Goal: Task Accomplishment & Management: Complete application form

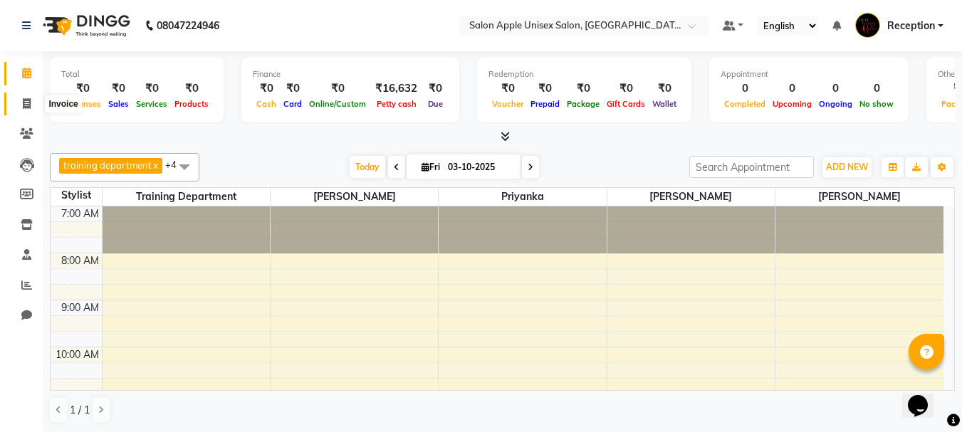
click at [27, 104] on icon at bounding box center [27, 103] width 8 height 11
select select "92"
select select "service"
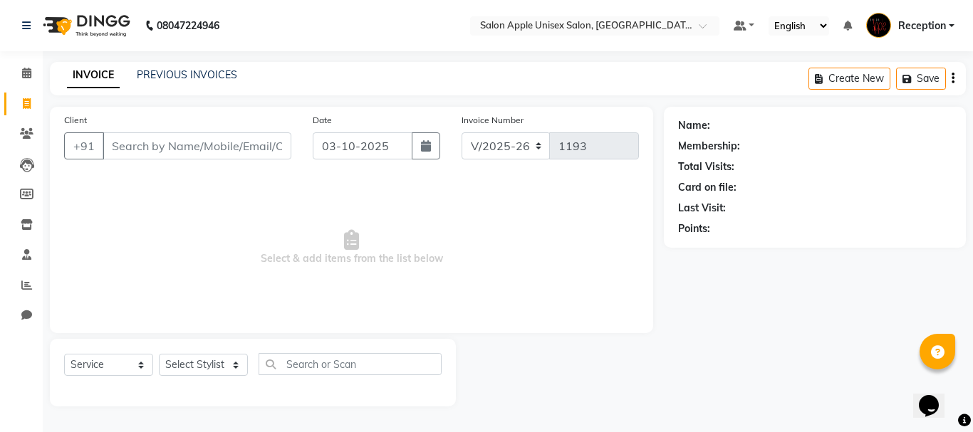
click at [153, 145] on input "Client" at bounding box center [197, 145] width 189 height 27
type input "7397888573"
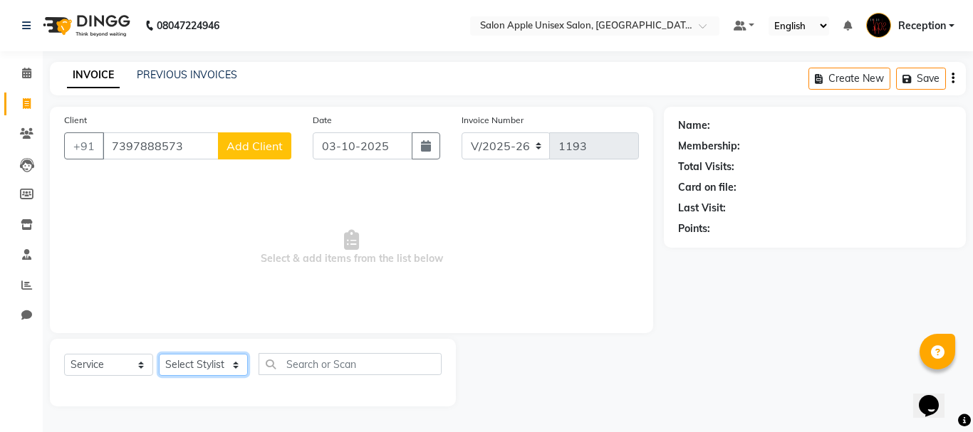
click at [225, 363] on select "Select Stylist [PERSON_NAME] priyanka Reception [PERSON_NAME] [PERSON_NAME] tra…" at bounding box center [203, 365] width 89 height 22
select select "92145"
click at [159, 354] on select "Select Stylist [PERSON_NAME] priyanka Reception [PERSON_NAME] [PERSON_NAME] tra…" at bounding box center [203, 365] width 89 height 22
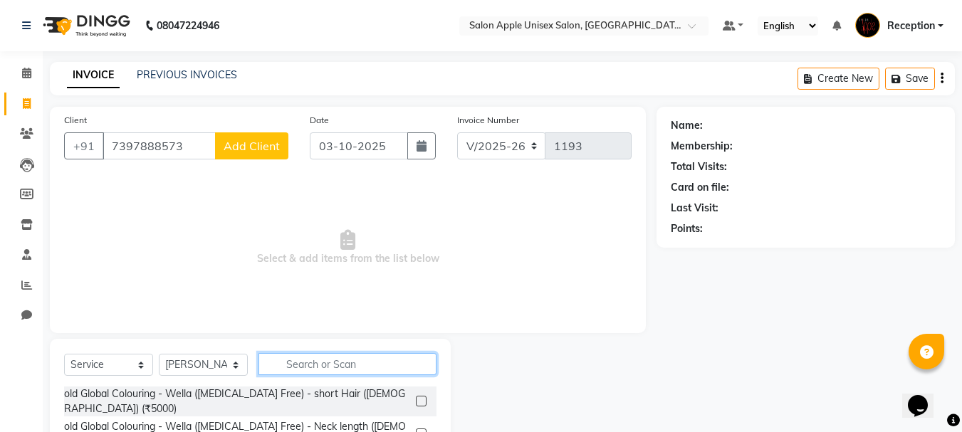
click at [316, 373] on input "text" at bounding box center [348, 364] width 178 height 22
click at [330, 365] on input "text" at bounding box center [348, 364] width 178 height 22
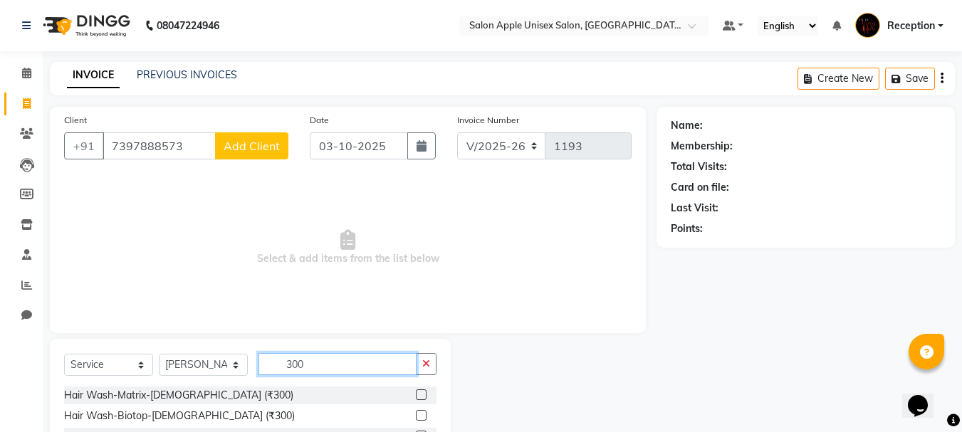
type input "300"
click at [416, 395] on label at bounding box center [421, 395] width 11 height 11
click at [416, 395] on input "checkbox" at bounding box center [420, 395] width 9 height 9
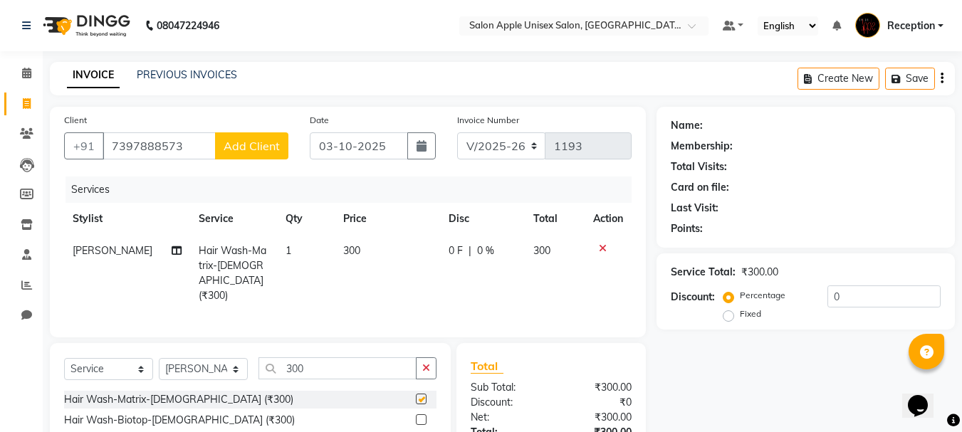
checkbox input "false"
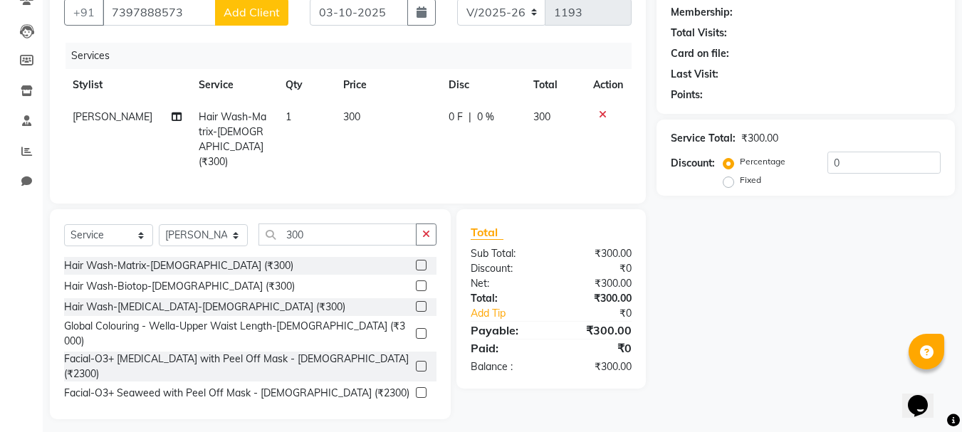
scroll to position [138, 0]
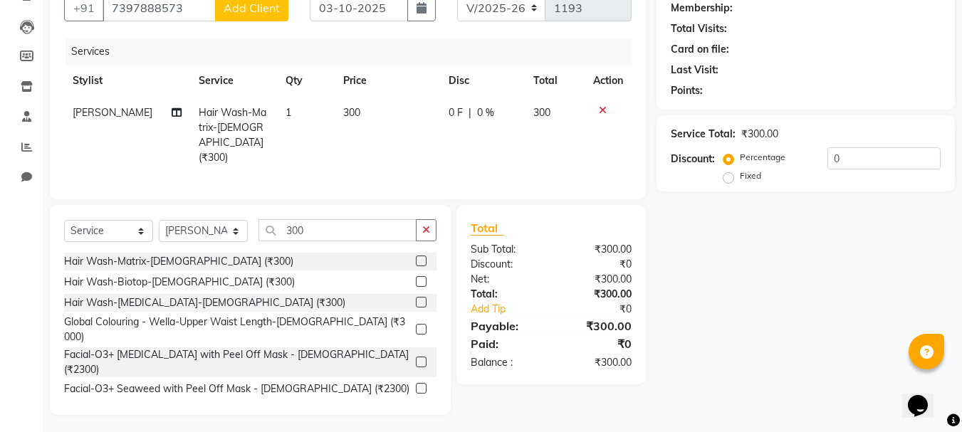
click at [740, 177] on label "Fixed" at bounding box center [750, 176] width 21 height 13
click at [730, 177] on input "Fixed" at bounding box center [732, 176] width 10 height 10
radio input "true"
click at [740, 153] on label "Percentage" at bounding box center [763, 157] width 46 height 13
click at [730, 153] on input "Percentage" at bounding box center [732, 157] width 10 height 10
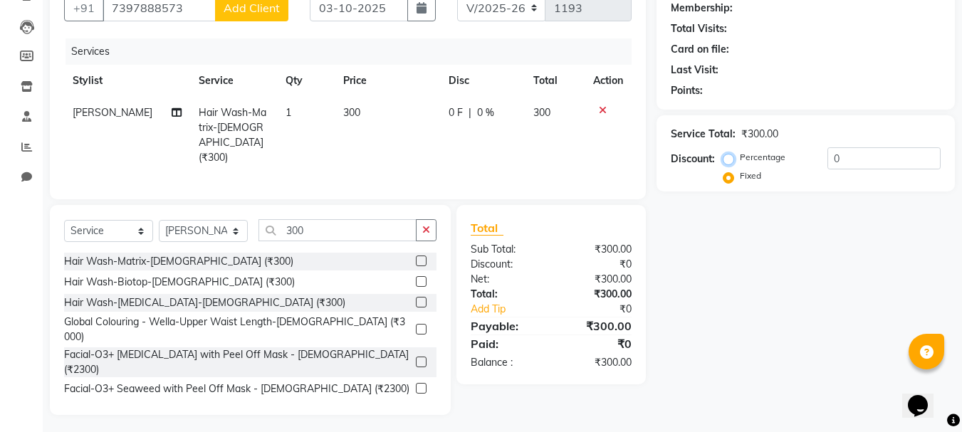
radio input "true"
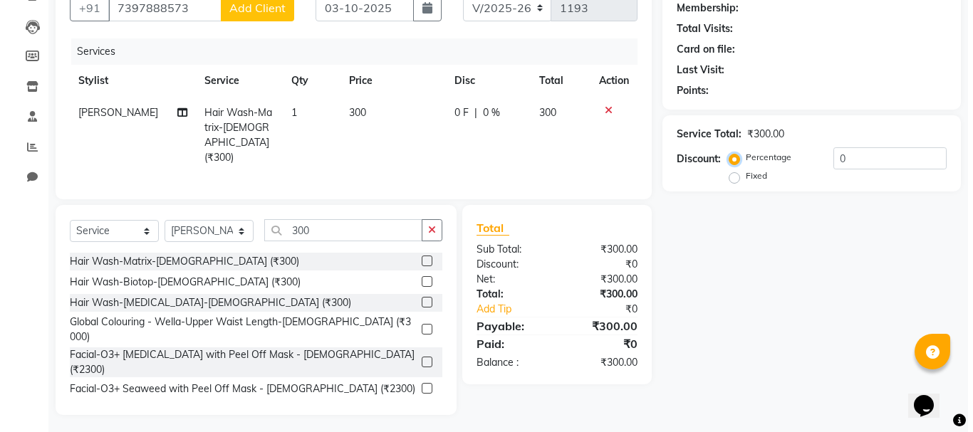
scroll to position [0, 0]
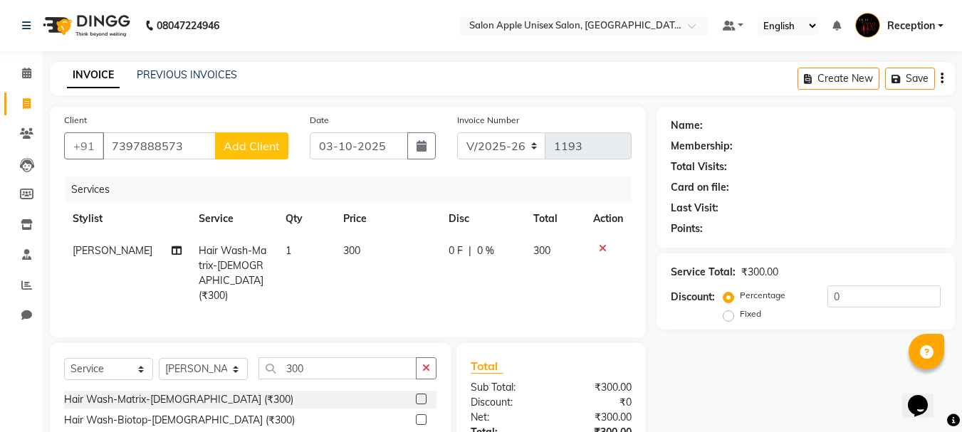
click at [262, 146] on span "Add Client" at bounding box center [252, 146] width 56 height 14
select select "22"
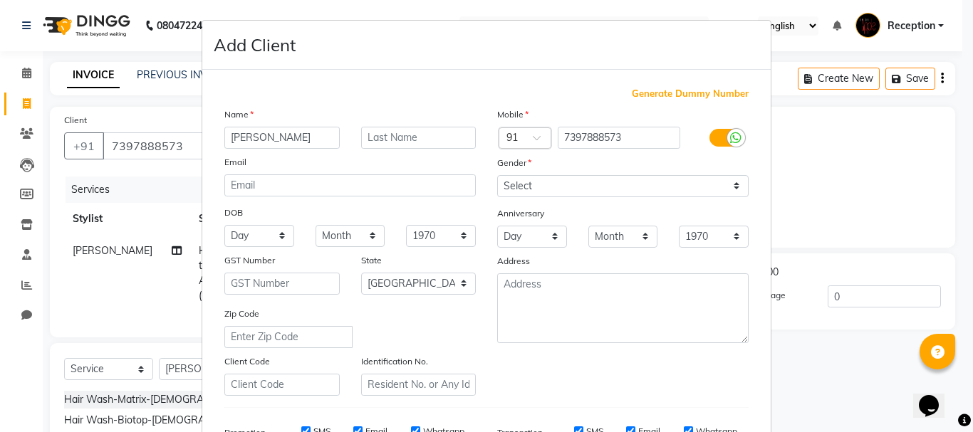
type input "[PERSON_NAME]"
click at [425, 137] on input "text" at bounding box center [418, 138] width 115 height 22
type input "tammatta"
click at [532, 191] on select "Select [DEMOGRAPHIC_DATA] [DEMOGRAPHIC_DATA] Other Prefer Not To Say" at bounding box center [622, 186] width 251 height 22
select select "[DEMOGRAPHIC_DATA]"
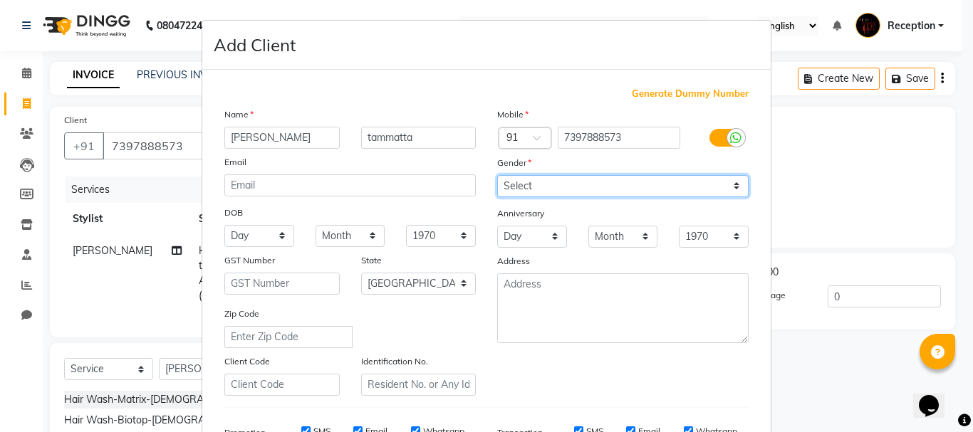
click at [497, 175] on select "Select [DEMOGRAPHIC_DATA] [DEMOGRAPHIC_DATA] Other Prefer Not To Say" at bounding box center [622, 186] width 251 height 22
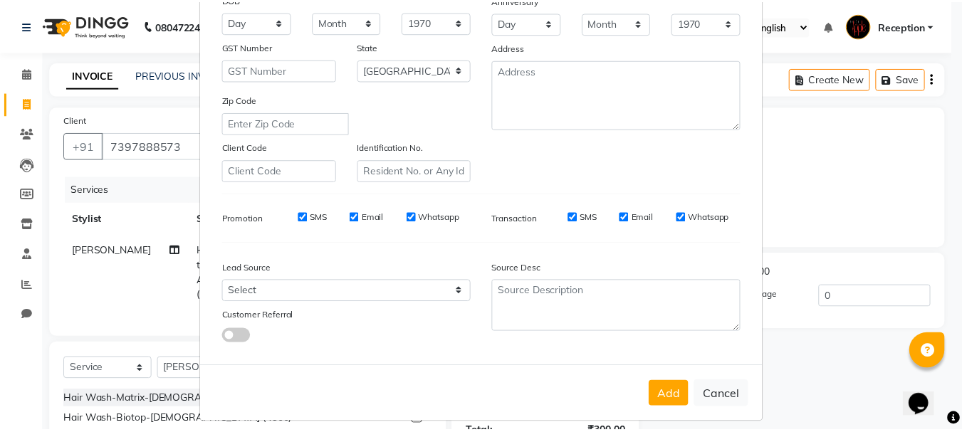
scroll to position [225, 0]
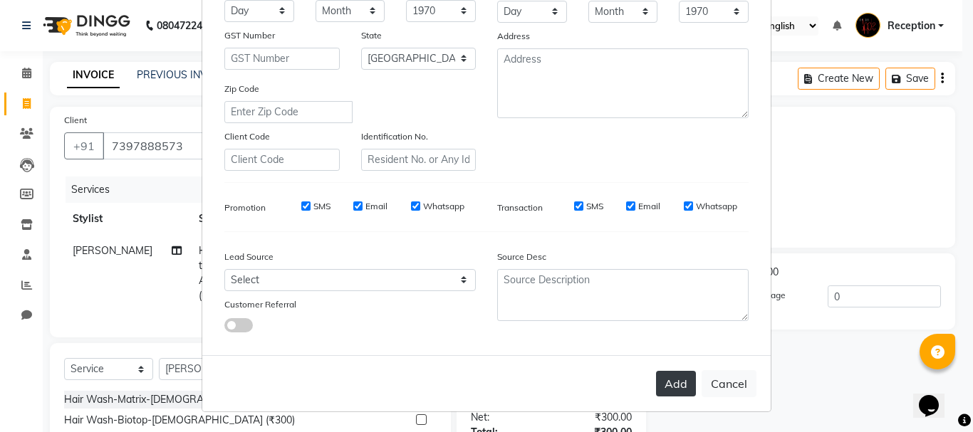
click at [671, 382] on button "Add" at bounding box center [676, 384] width 40 height 26
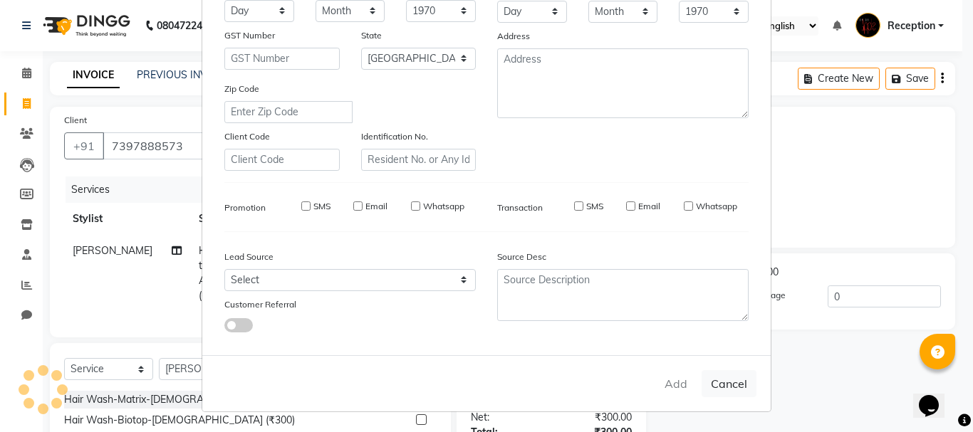
select select
select select "null"
select select
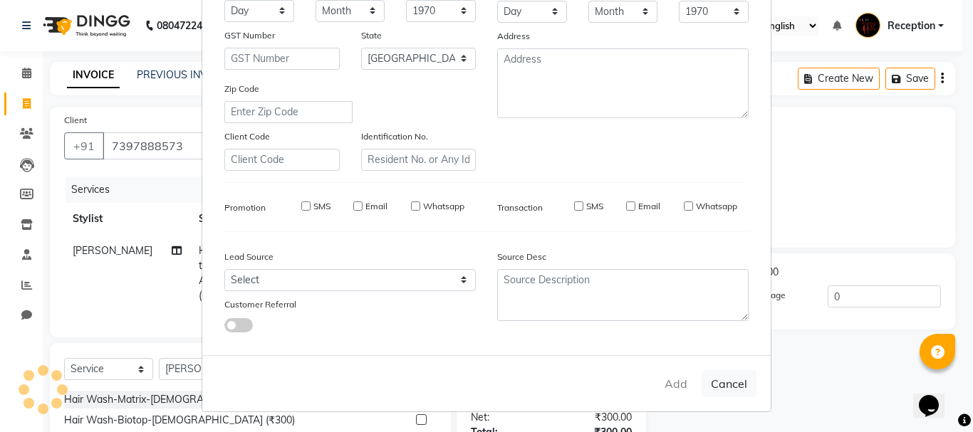
select select
checkbox input "false"
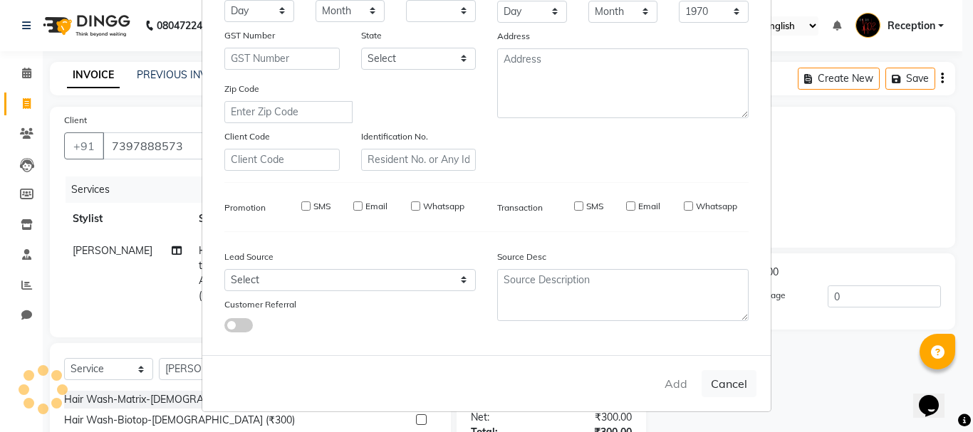
checkbox input "false"
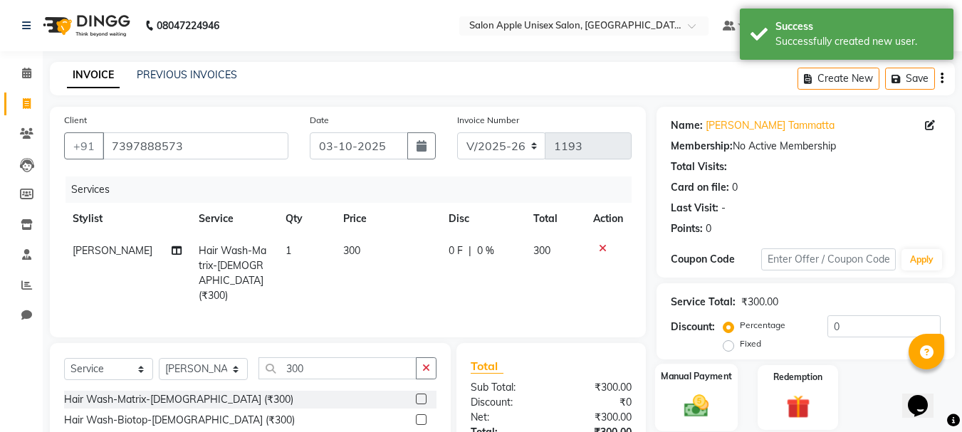
click at [702, 391] on div "Manual Payment" at bounding box center [696, 398] width 83 height 68
click at [712, 378] on label "Manual Payment" at bounding box center [696, 378] width 71 height 14
click at [699, 413] on img at bounding box center [697, 406] width 38 height 27
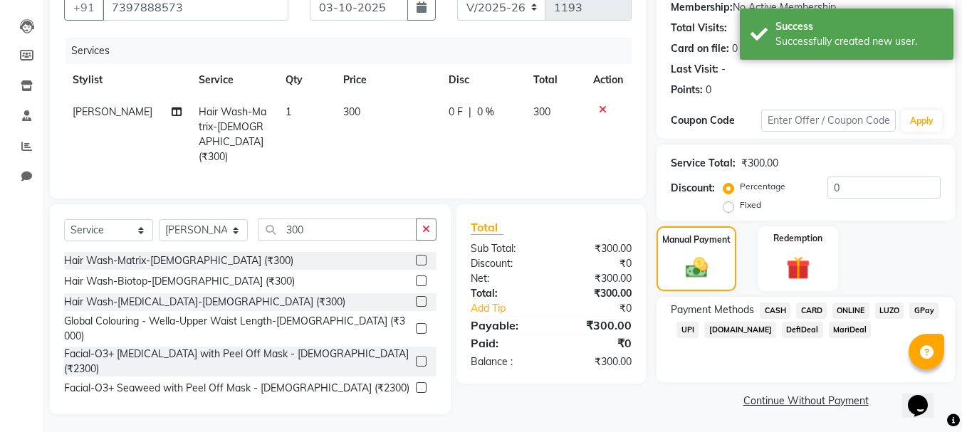
scroll to position [140, 0]
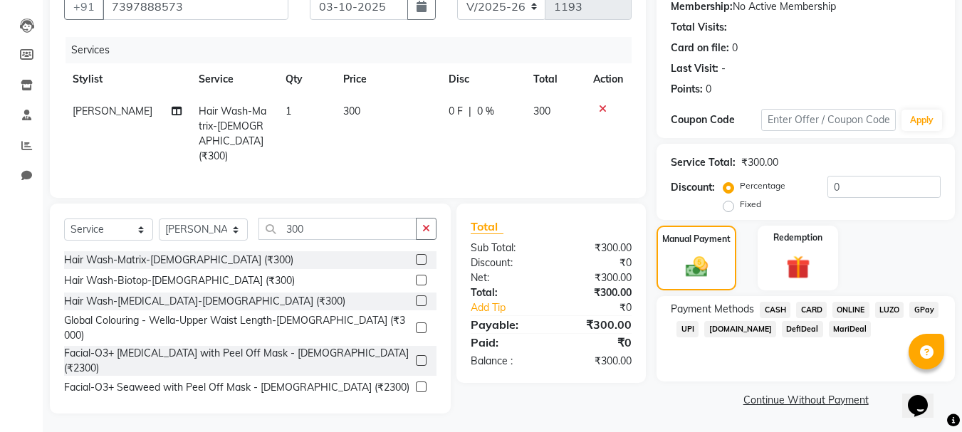
click at [850, 313] on span "ONLINE" at bounding box center [851, 310] width 37 height 16
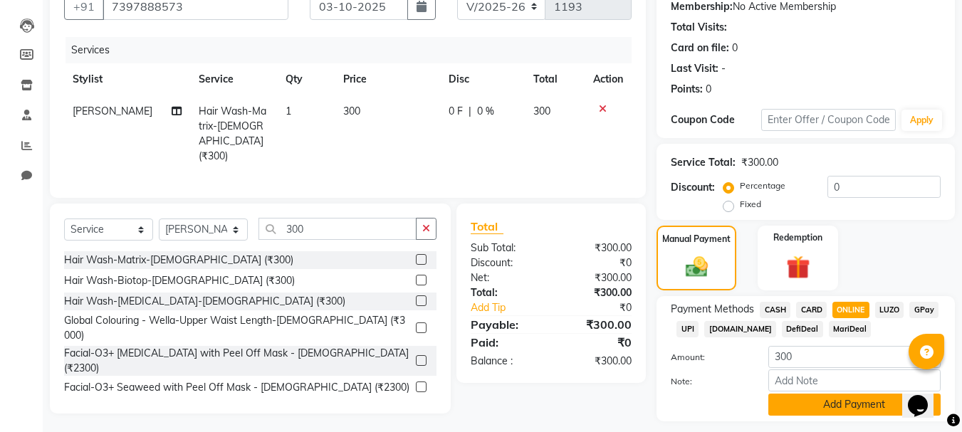
click at [828, 402] on button "Add Payment" at bounding box center [855, 405] width 172 height 22
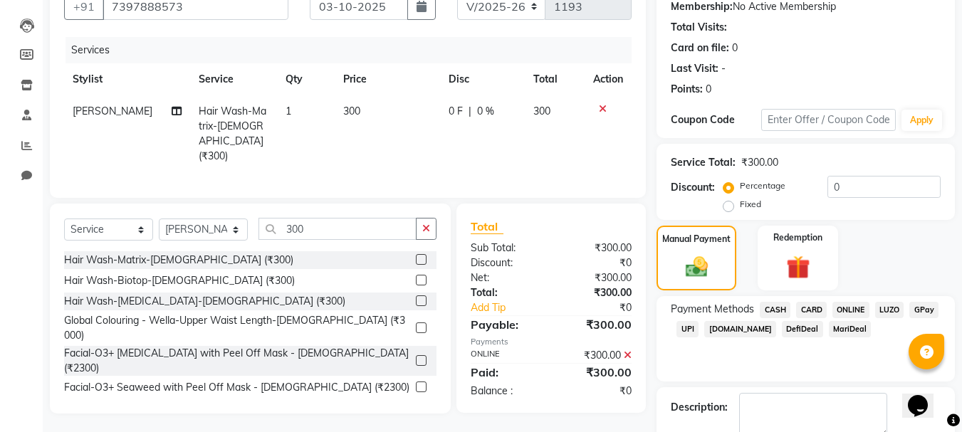
scroll to position [220, 0]
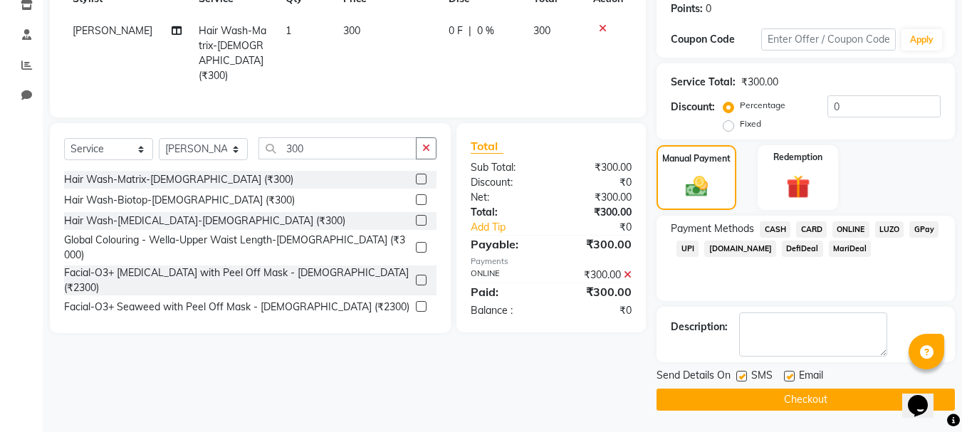
click at [806, 404] on button "Checkout" at bounding box center [806, 400] width 298 height 22
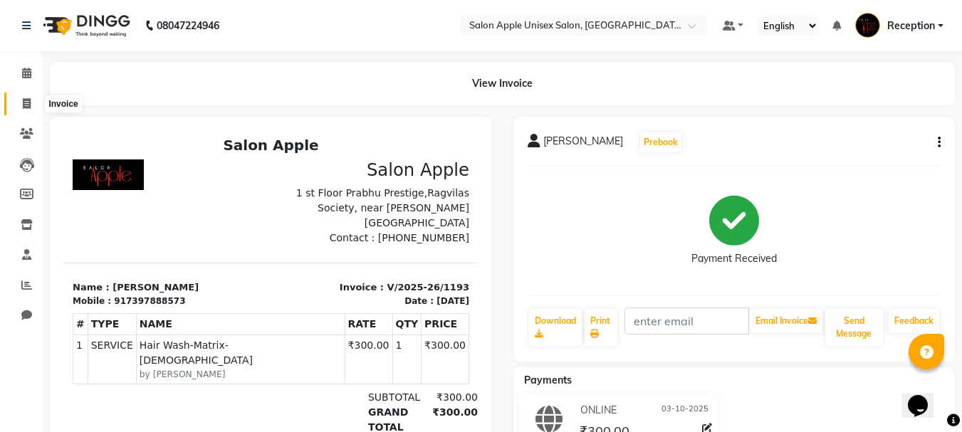
click at [24, 103] on icon at bounding box center [27, 103] width 8 height 11
select select "92"
select select "service"
